Goal: Check status: Check status

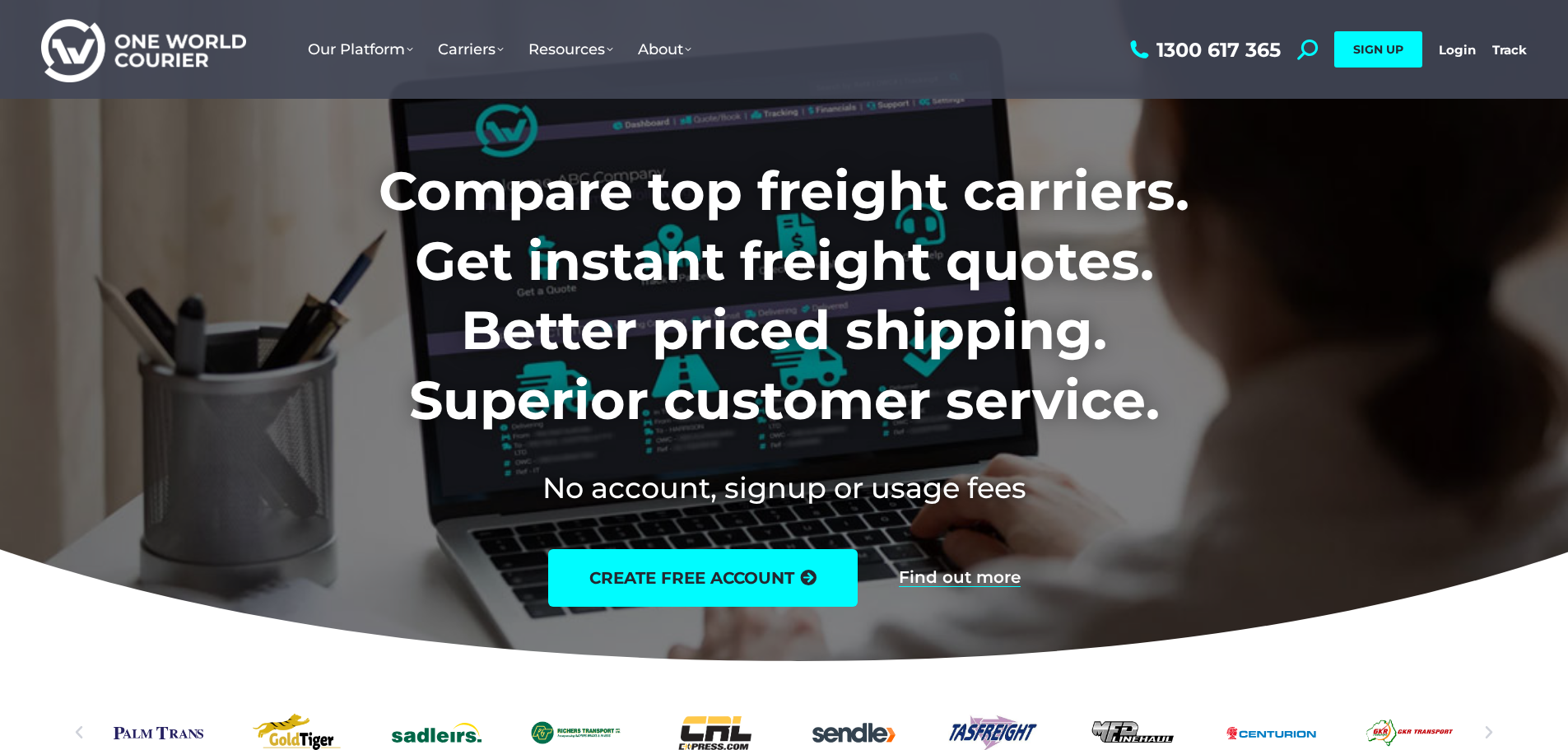
click at [1437, 58] on div "1300 617 365 Search: *** SIGN UP Login Login Track Track SIGN UP" at bounding box center [1326, 49] width 401 height 99
click at [1445, 55] on link "Login" at bounding box center [1457, 50] width 37 height 16
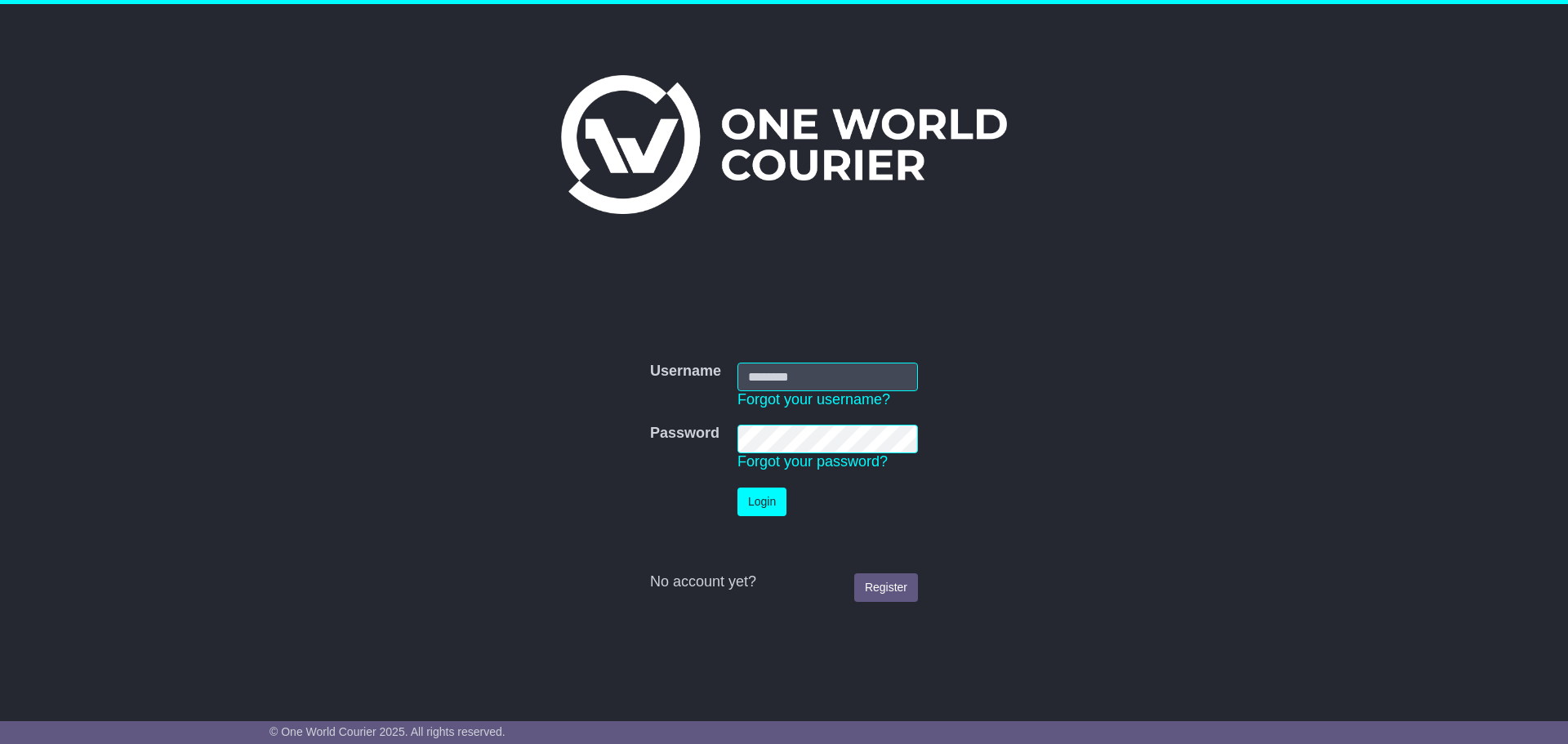
type input "**********"
click at [764, 504] on button "Login" at bounding box center [762, 501] width 49 height 28
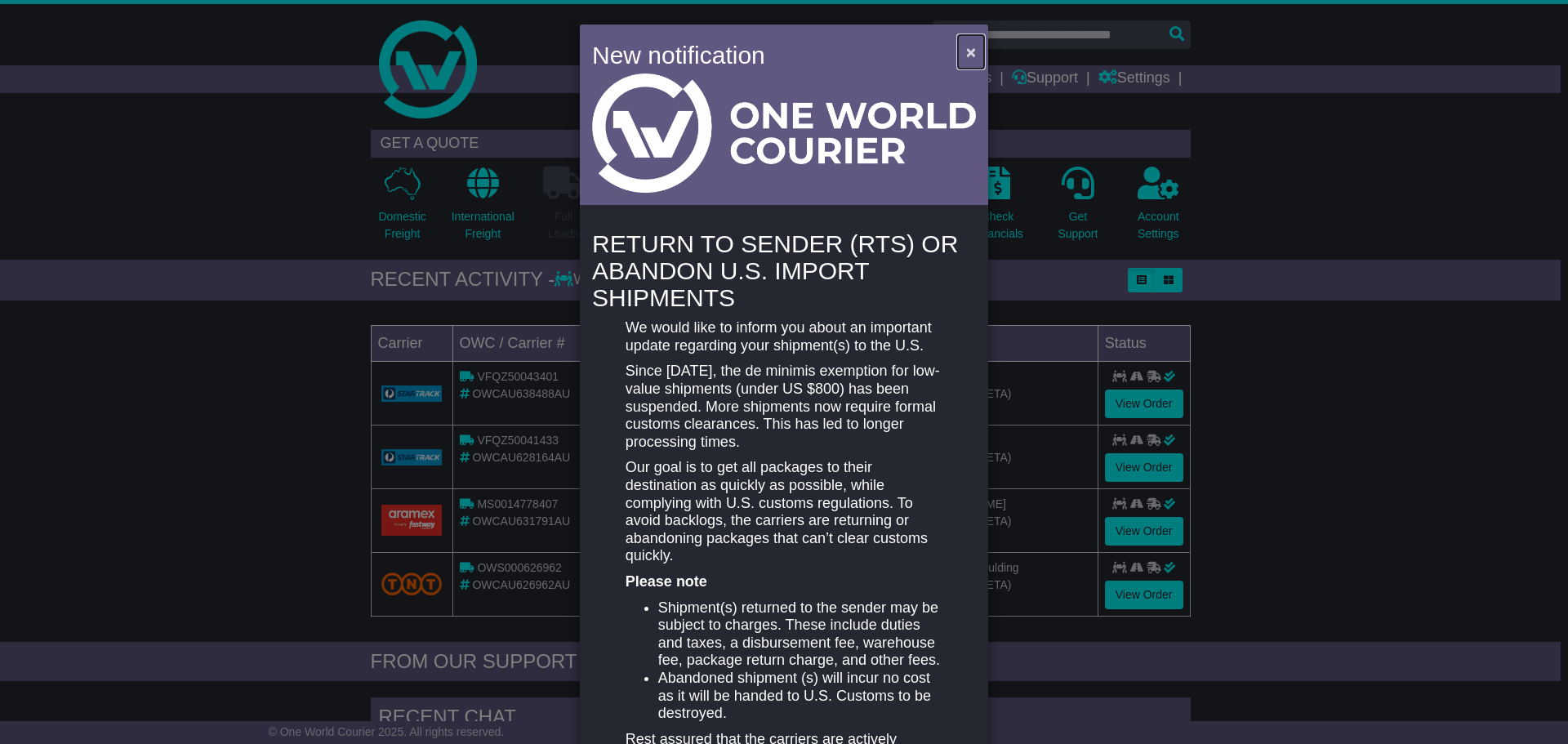
click at [961, 49] on button "×" at bounding box center [971, 52] width 26 height 33
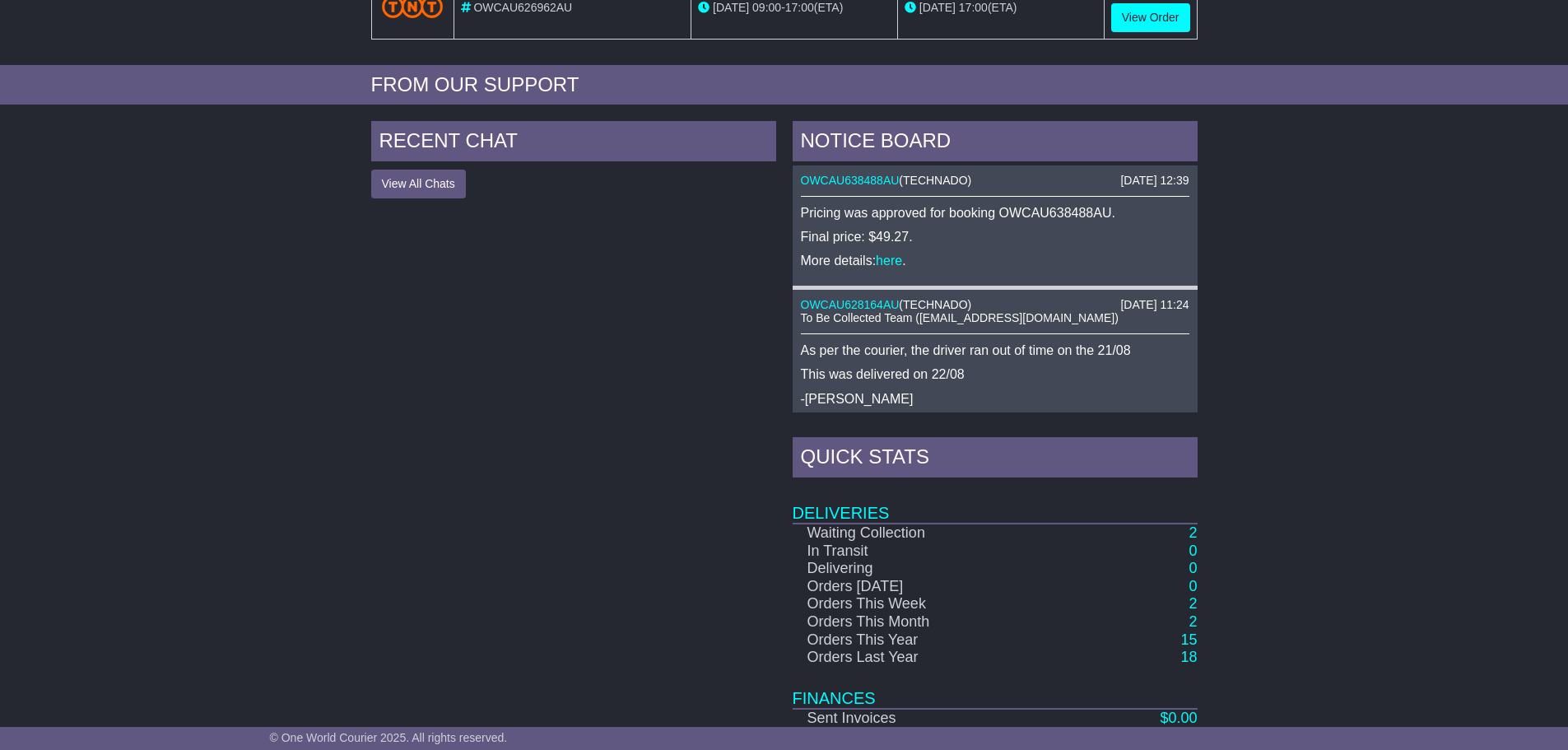
scroll to position [658, 0]
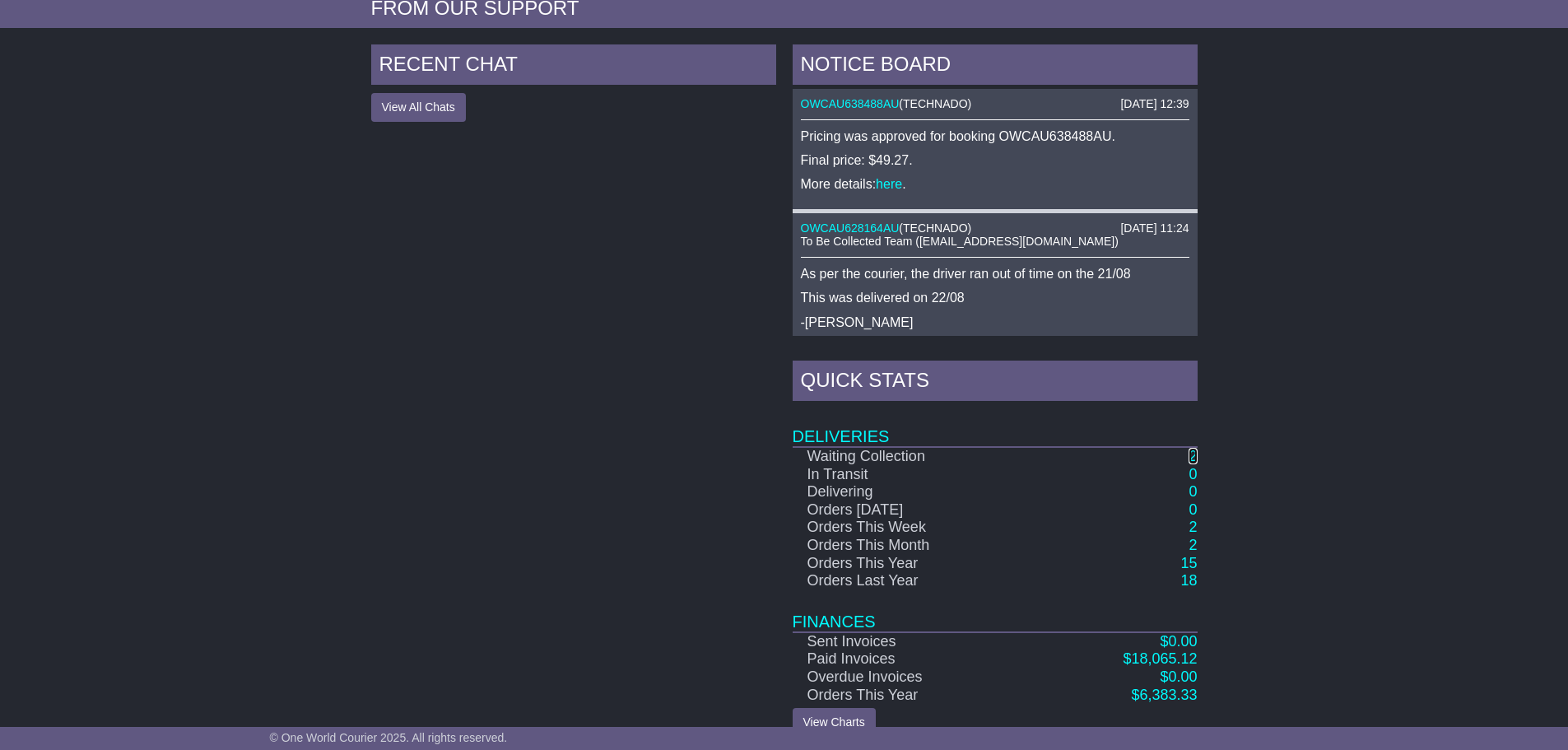
click at [1193, 454] on link "2" at bounding box center [1192, 456] width 8 height 17
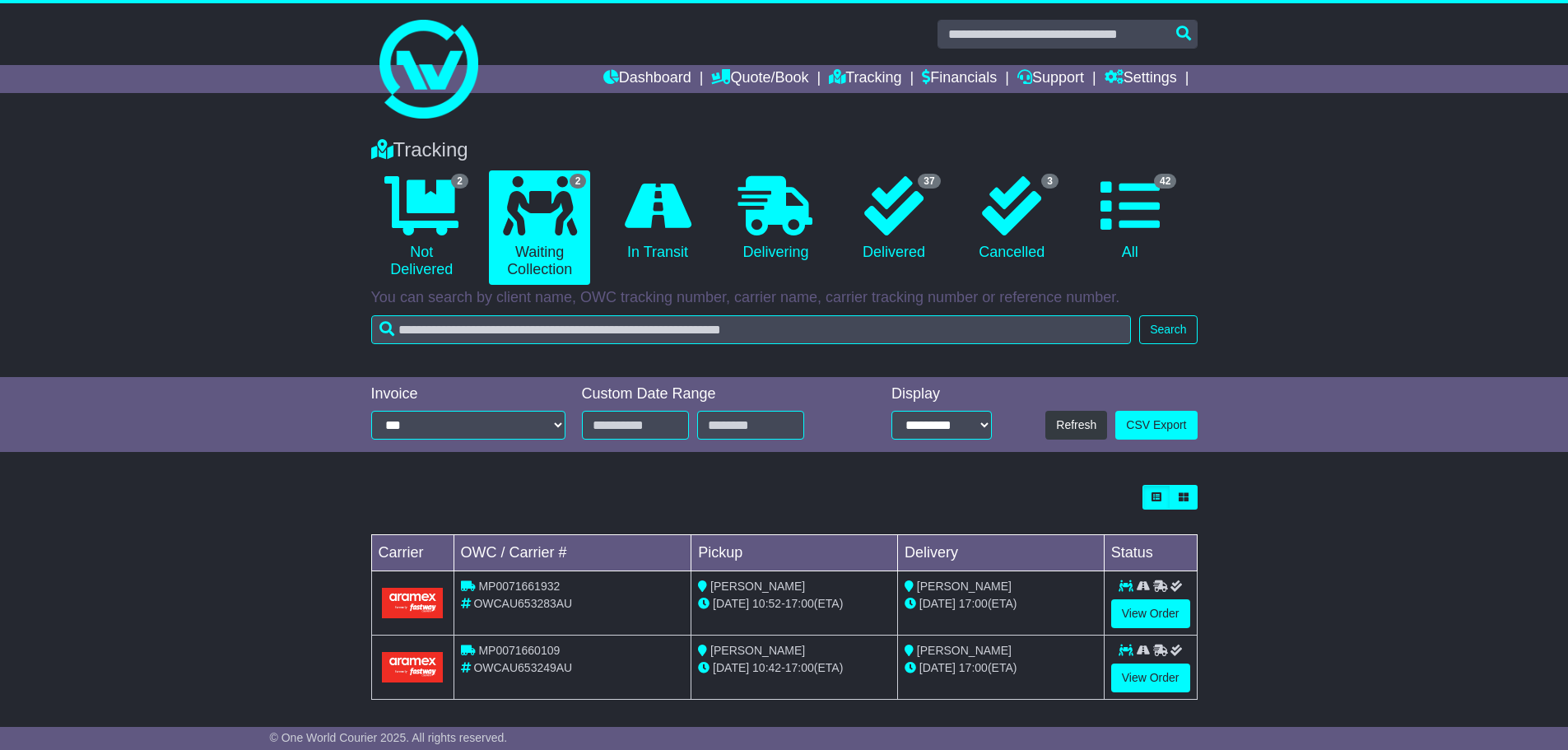
scroll to position [9, 0]
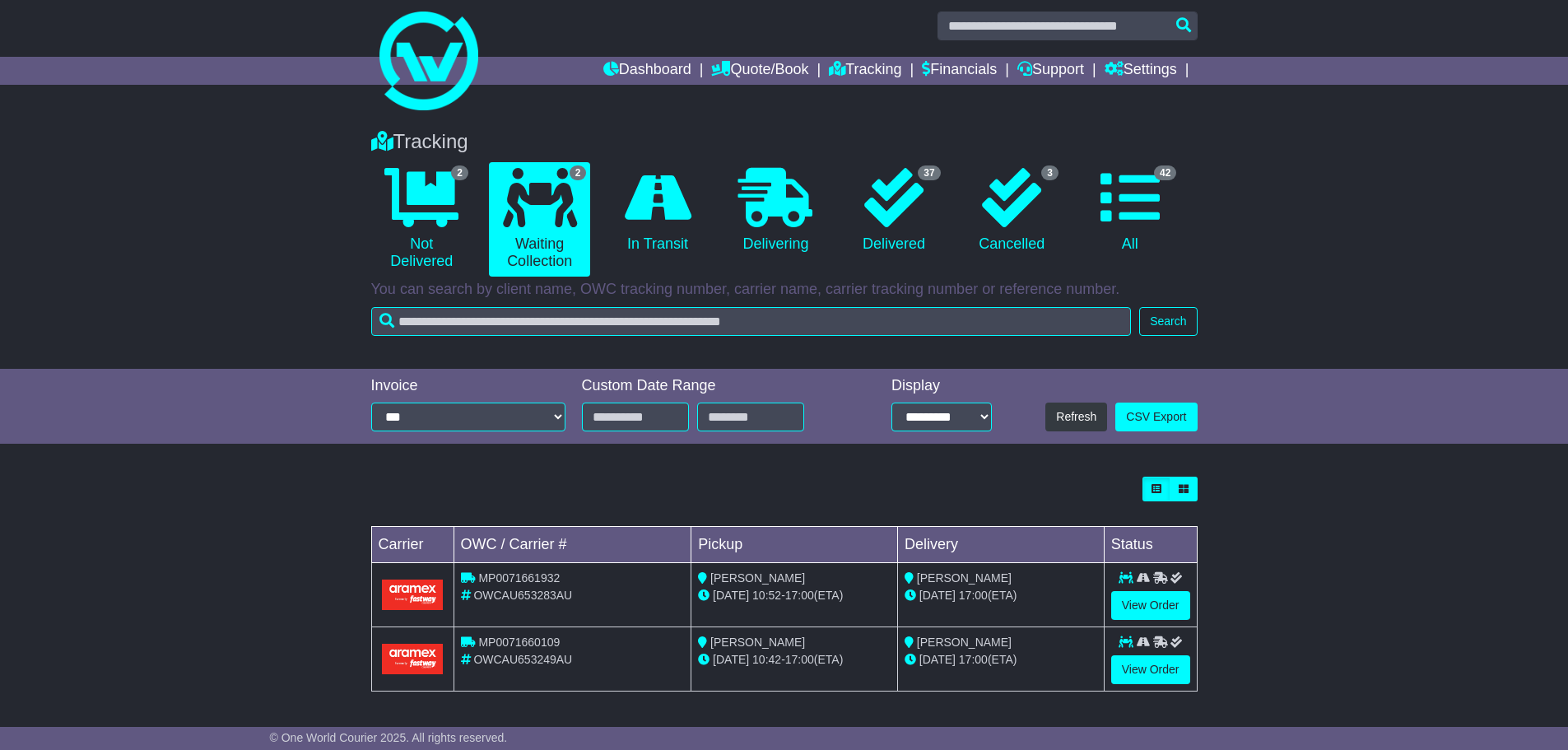
click at [563, 659] on span "OWCAU653249AU" at bounding box center [523, 658] width 99 height 13
drag, startPoint x: 480, startPoint y: 643, endPoint x: 565, endPoint y: 645, distance: 85.0
click at [565, 645] on div "MP0071660109" at bounding box center [572, 642] width 224 height 18
copy span "MP0071660109"
click at [1164, 667] on link "View Order" at bounding box center [1151, 669] width 79 height 29
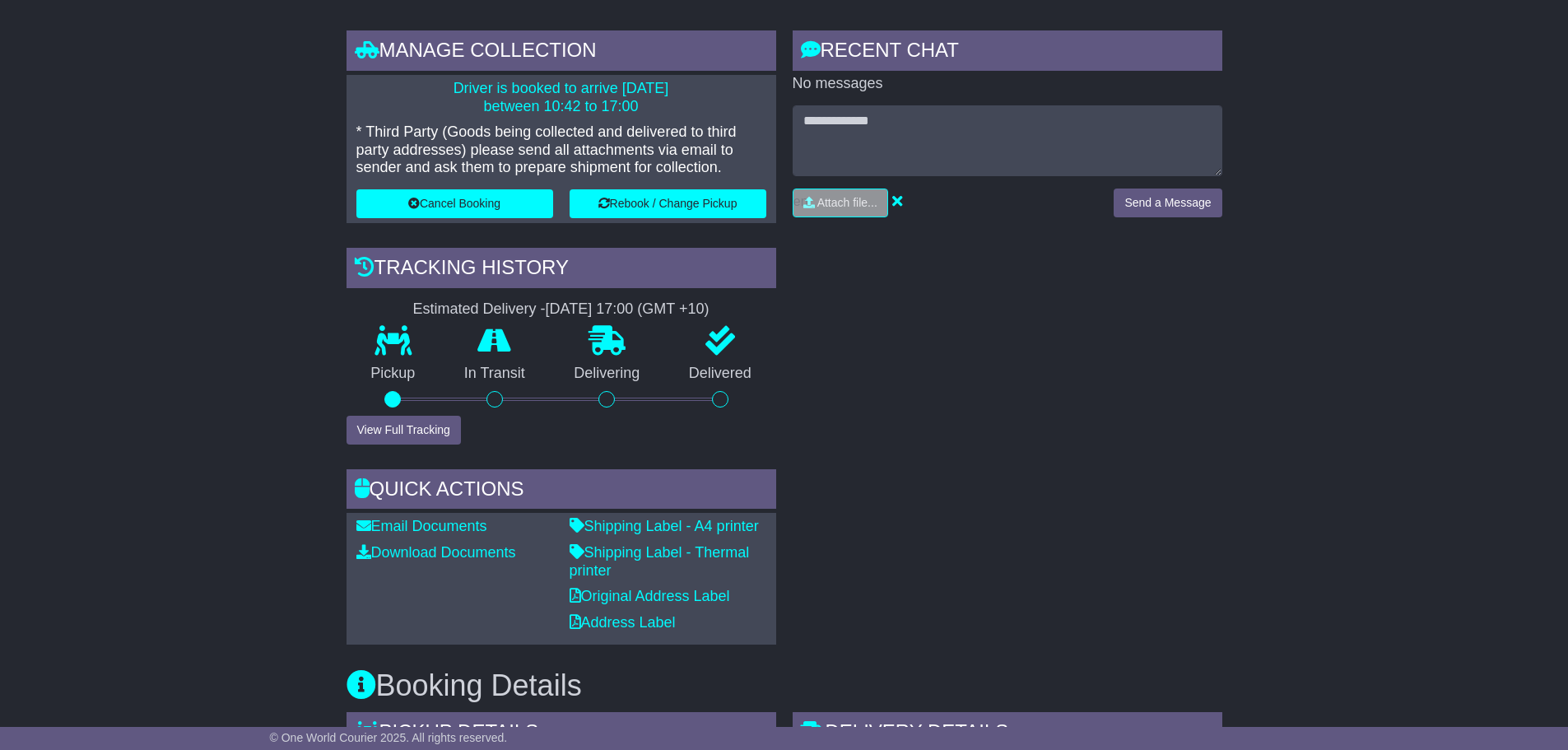
scroll to position [330, 0]
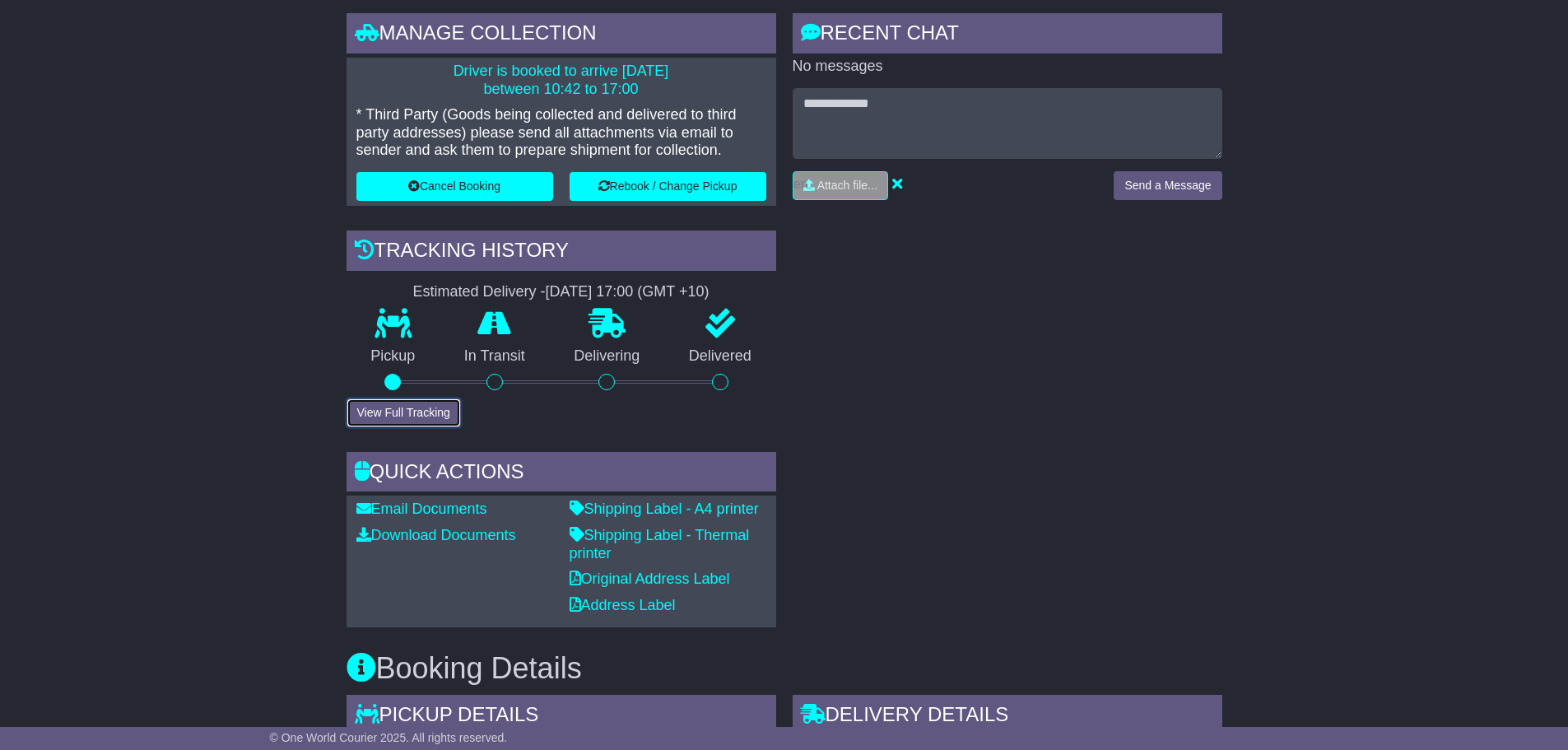
click at [412, 410] on button "View Full Tracking" at bounding box center [404, 412] width 114 height 29
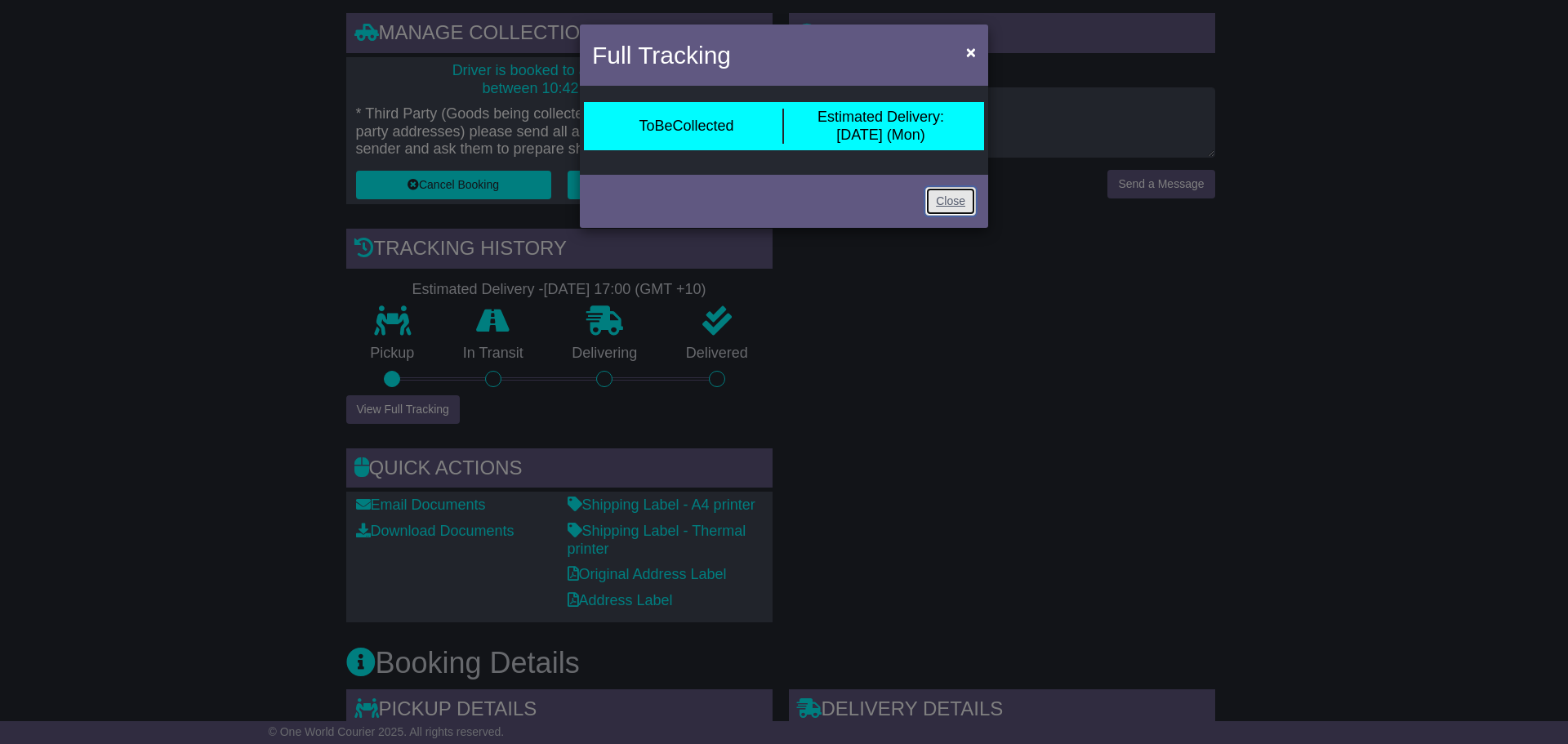
click at [948, 206] on link "Close" at bounding box center [951, 201] width 51 height 28
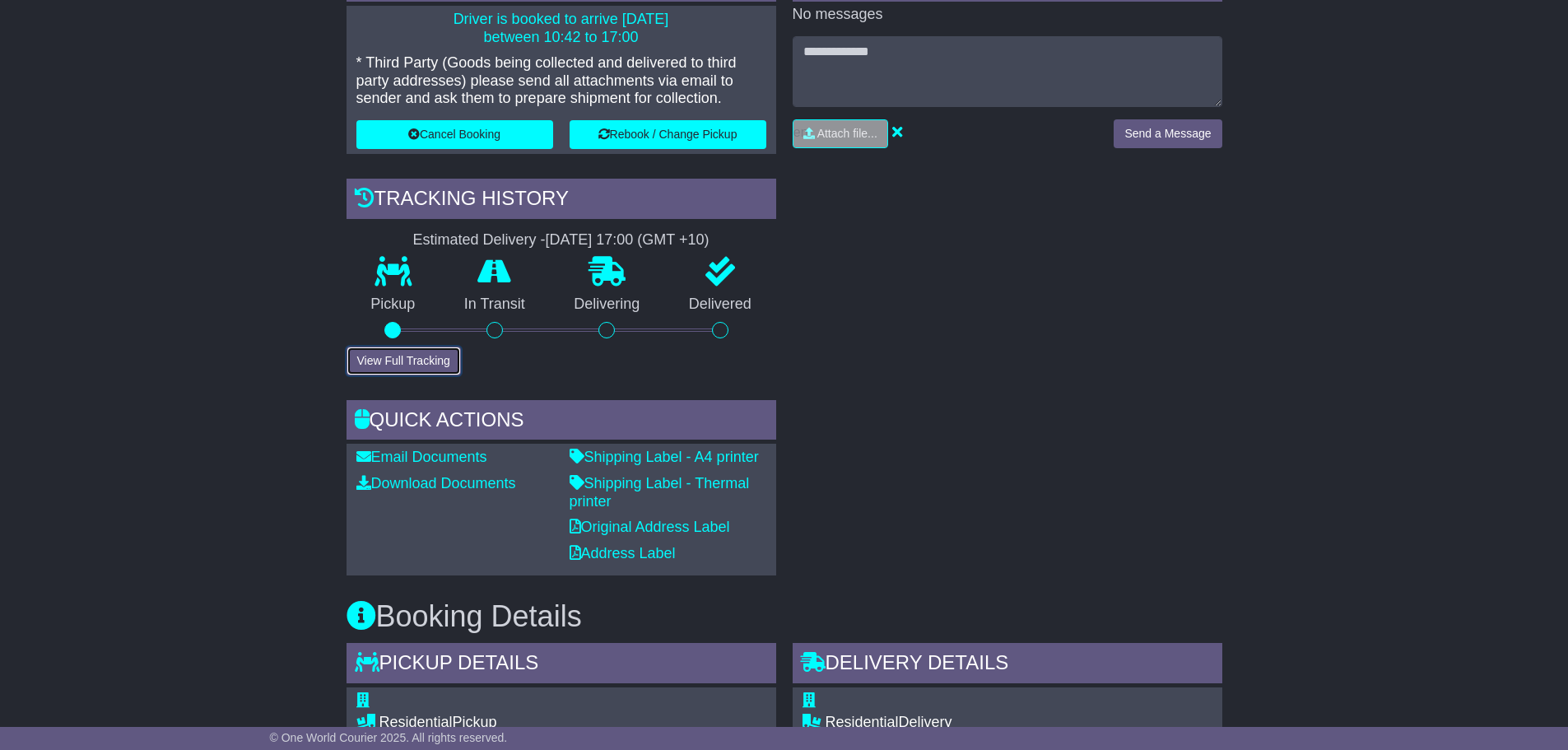
scroll to position [0, 0]
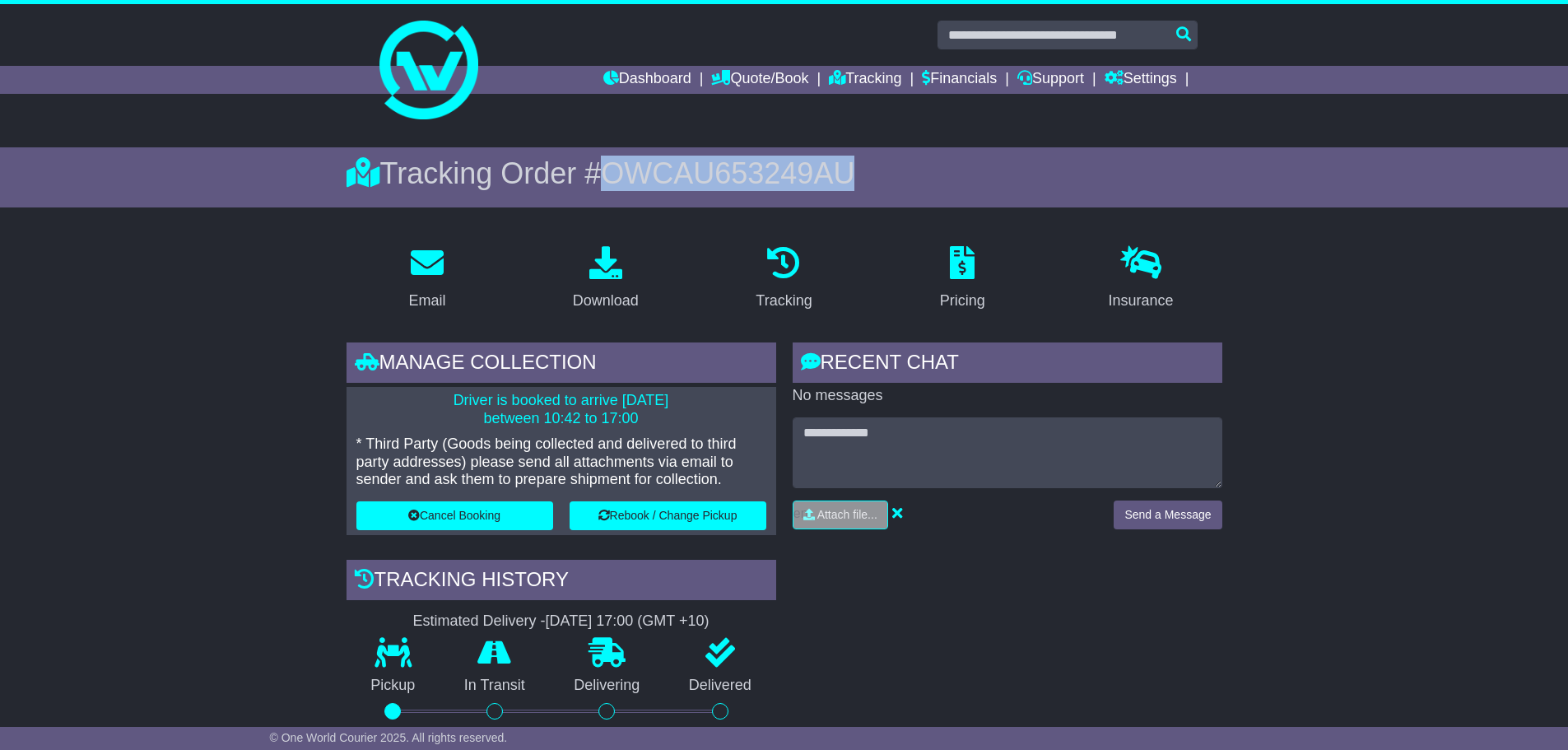
drag, startPoint x: 610, startPoint y: 174, endPoint x: 867, endPoint y: 179, distance: 257.0
click at [867, 179] on div "Tracking Order # OWCAU653249AU" at bounding box center [784, 174] width 875 height 36
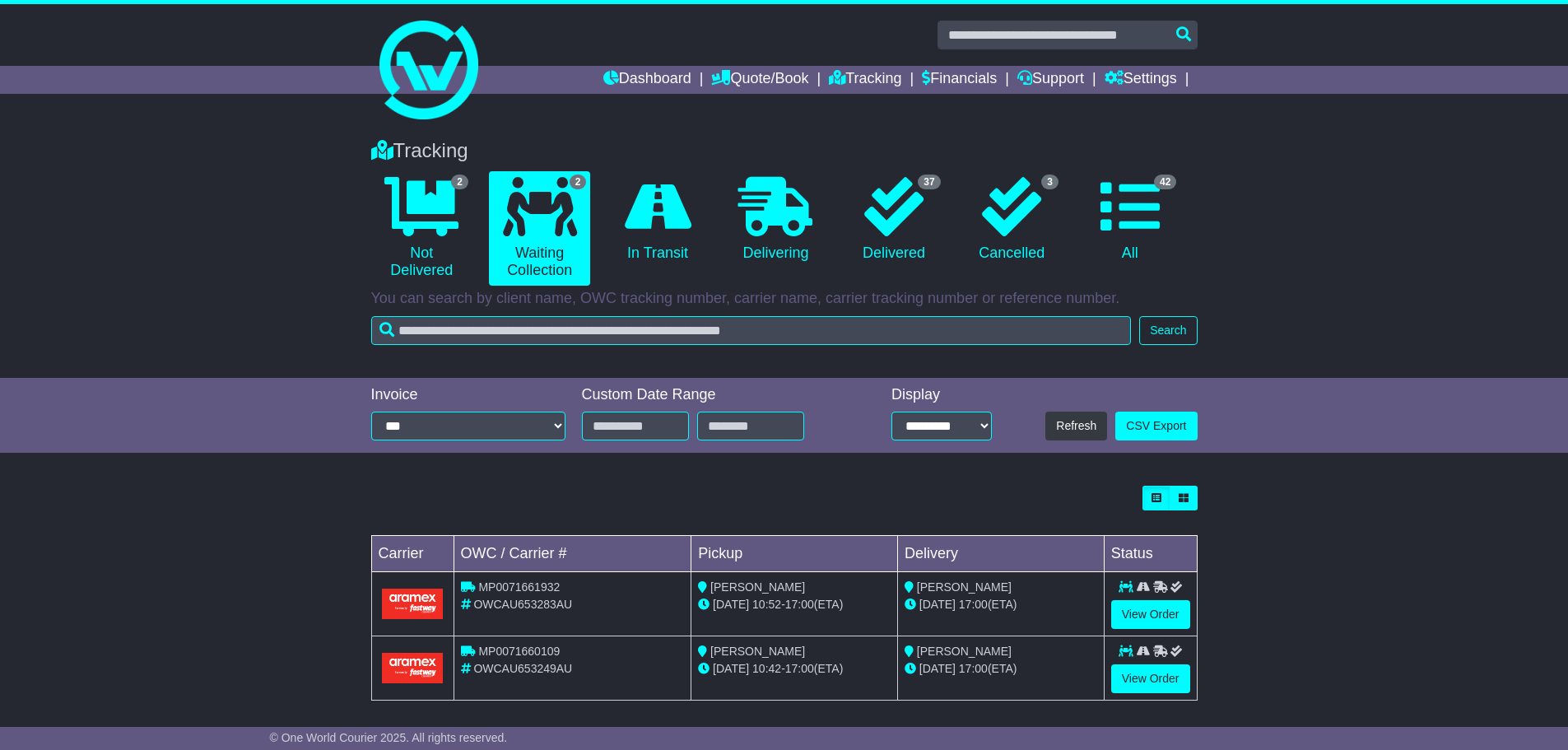
scroll to position [9, 0]
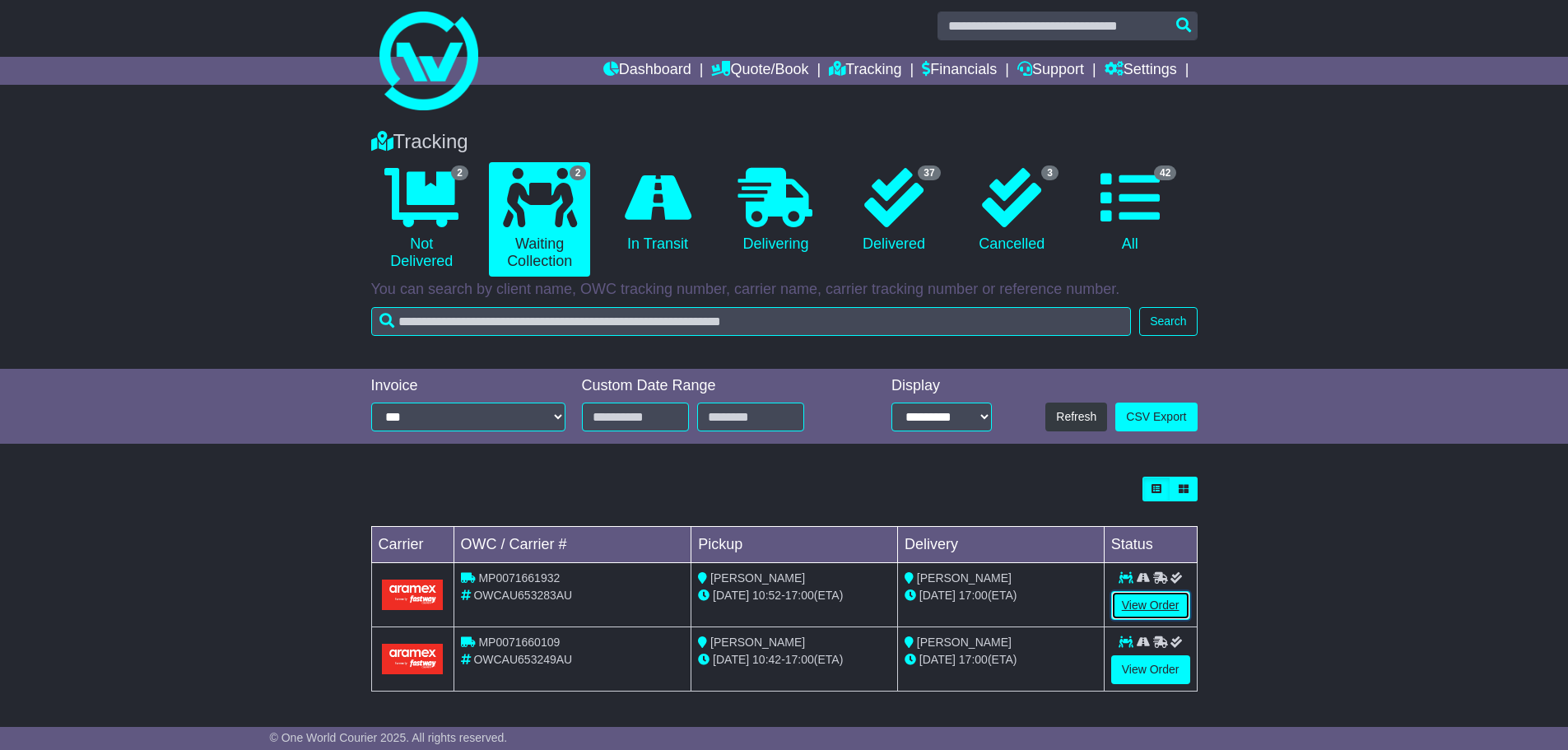
click at [1117, 601] on link "View Order" at bounding box center [1151, 605] width 79 height 29
